Goal: Obtain resource: Download file/media

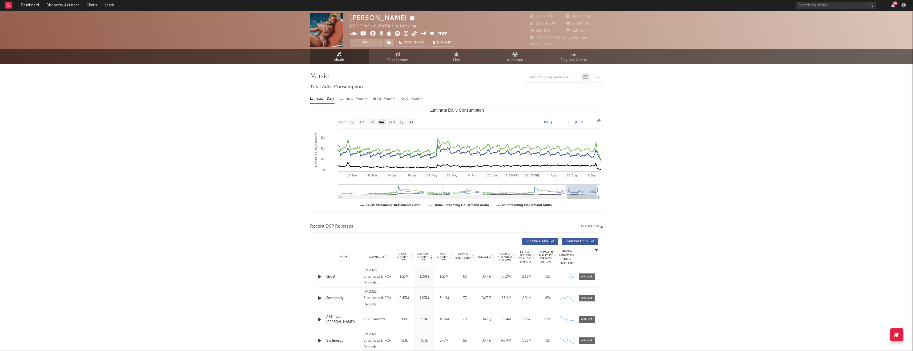
select select "6m"
click at [580, 122] on text "[DATE]" at bounding box center [580, 122] width 10 height 4
click at [552, 122] on text "[DATE]" at bounding box center [547, 122] width 10 height 4
click at [545, 122] on input "[DATE]" at bounding box center [549, 121] width 25 height 5
click at [555, 123] on input "[DATE]" at bounding box center [549, 121] width 25 height 5
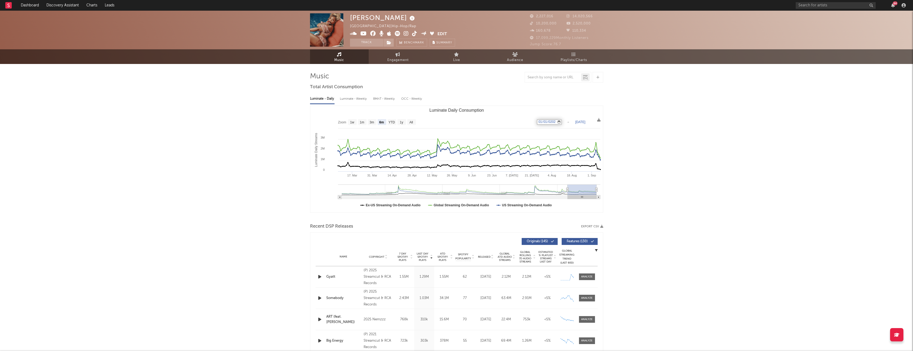
type input "[DATE]"
click at [601, 127] on rect "Luminate Daily Consumption" at bounding box center [456, 159] width 293 height 107
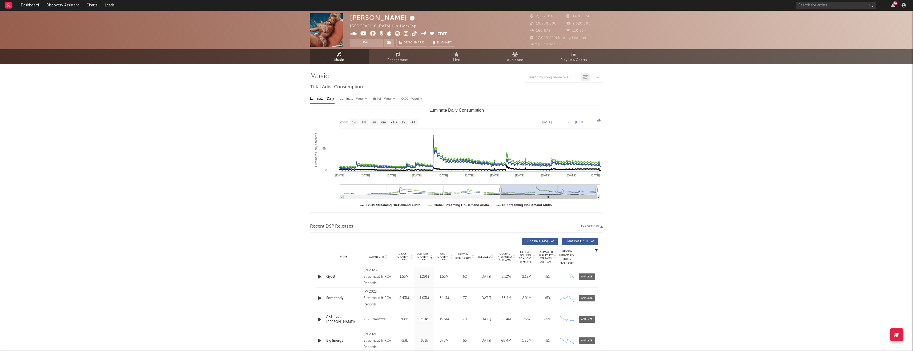
click at [546, 124] on text "[DATE]" at bounding box center [547, 122] width 10 height 4
drag, startPoint x: 664, startPoint y: 133, endPoint x: 621, endPoint y: 130, distance: 43.6
click at [598, 120] on icon at bounding box center [598, 119] width 3 height 3
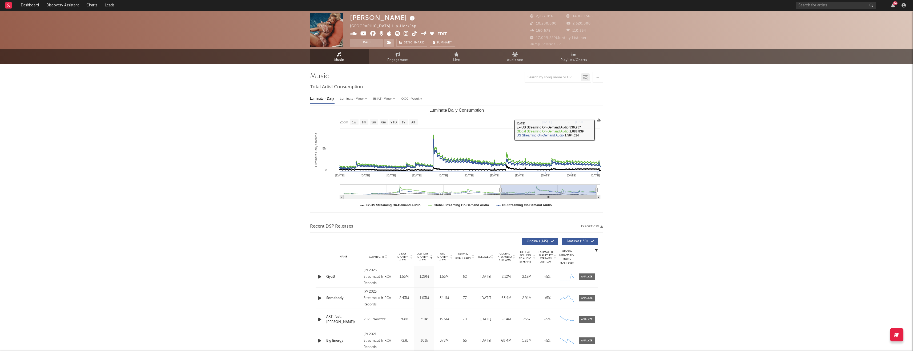
click at [598, 121] on icon at bounding box center [598, 119] width 3 height 3
click at [568, 124] on span "Download as CSV" at bounding box center [572, 126] width 53 height 9
